Goal: Use online tool/utility

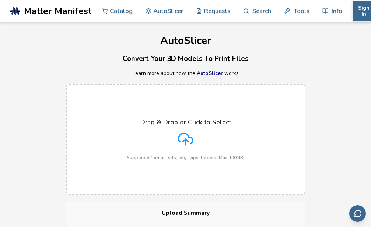
click at [283, 164] on label "Drag & Drop or Click to Select Supported format: .stls, .obj, .zips, folders (M…" at bounding box center [186, 139] width 240 height 111
click at [0, 0] on input "Drag & Drop or Click to Select Supported format: .stls, .obj, .zips, folders (M…" at bounding box center [0, 0] width 0 height 0
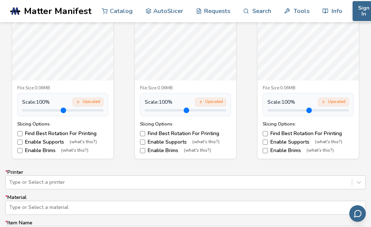
scroll to position [263, 0]
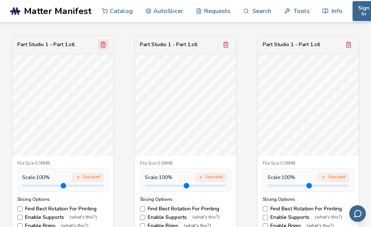
click at [106, 48] on button "Remove model" at bounding box center [103, 44] width 10 height 10
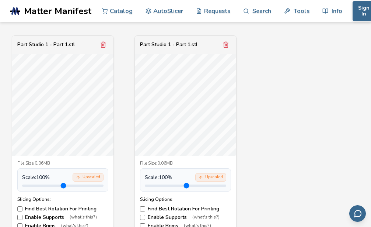
click at [106, 48] on button "Remove model" at bounding box center [103, 44] width 10 height 10
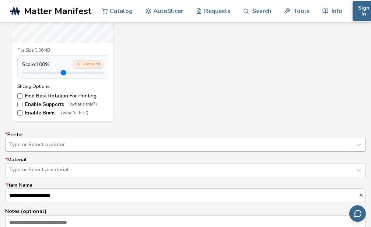
scroll to position [418, 0]
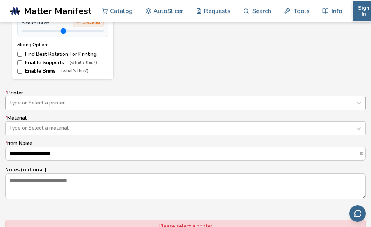
click at [177, 110] on div "Type or Select a printer" at bounding box center [185, 103] width 361 height 14
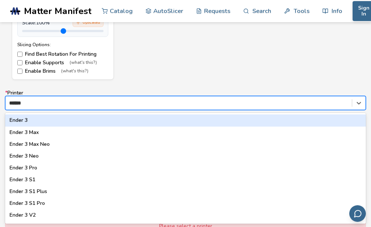
type input "*******"
click at [140, 117] on div "Ender 3" at bounding box center [185, 120] width 361 height 12
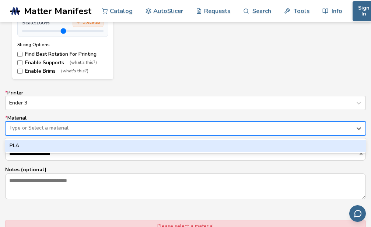
click at [134, 135] on div "Type or Select a material" at bounding box center [185, 128] width 361 height 14
click at [132, 144] on div "PLA" at bounding box center [185, 146] width 361 height 12
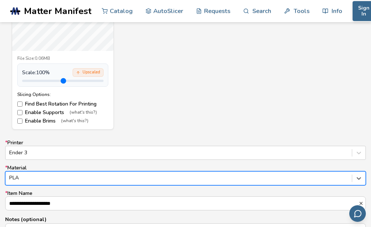
scroll to position [380, 0]
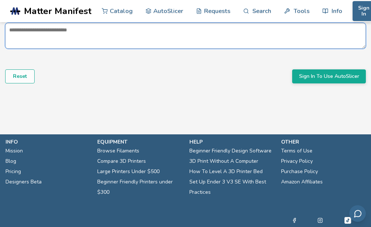
click at [77, 38] on textarea "Notes (optional)" at bounding box center [186, 35] width 360 height 25
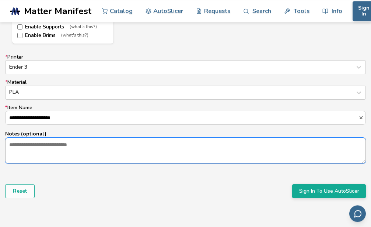
scroll to position [456, 0]
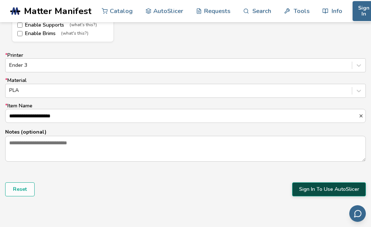
click at [326, 191] on button "Sign In To Use AutoSlicer" at bounding box center [330, 189] width 74 height 14
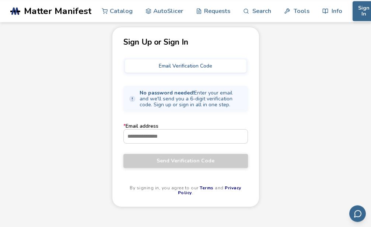
scroll to position [75, 0]
